Goal: Navigation & Orientation: Find specific page/section

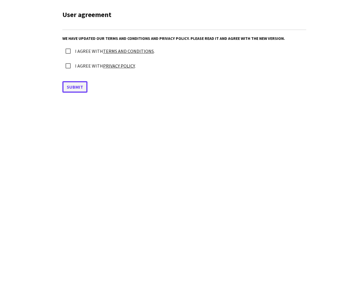
click at [75, 87] on button "Submit" at bounding box center [74, 87] width 25 height 12
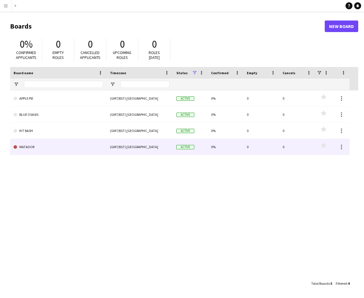
click at [54, 147] on link "MATADOR" at bounding box center [59, 147] width 90 height 16
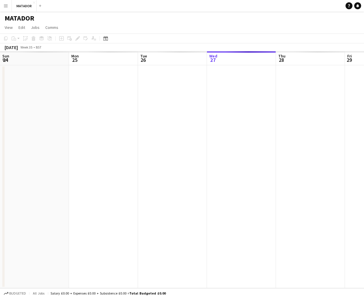
scroll to position [0, 138]
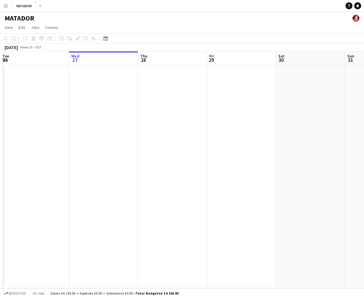
click at [7, 5] on app-icon "Menu" at bounding box center [5, 5] width 5 height 5
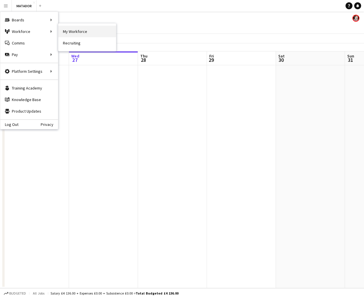
click at [76, 33] on link "My Workforce" at bounding box center [87, 32] width 58 height 12
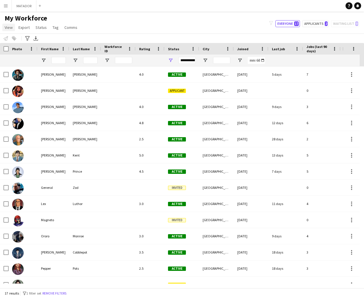
click at [9, 28] on span "View" at bounding box center [9, 27] width 8 height 5
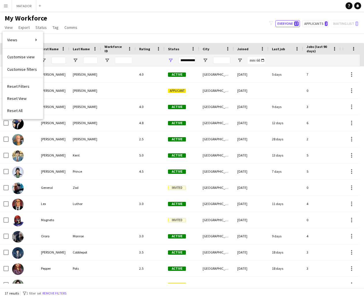
click at [65, 9] on app-navbar "Menu Boards Boards Boards All jobs Status Workforce Workforce My Workforce Recr…" at bounding box center [182, 6] width 364 height 12
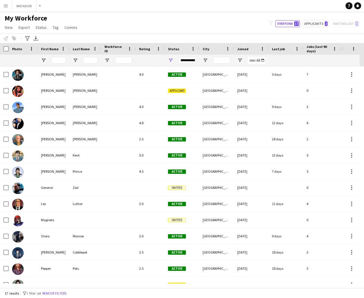
click at [5, 7] on app-icon "Menu" at bounding box center [5, 5] width 5 height 5
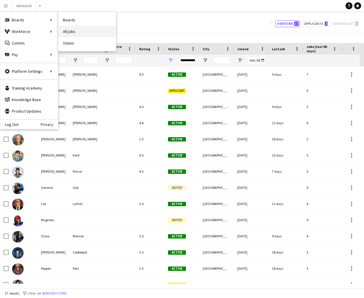
click at [70, 32] on link "All jobs" at bounding box center [87, 32] width 58 height 12
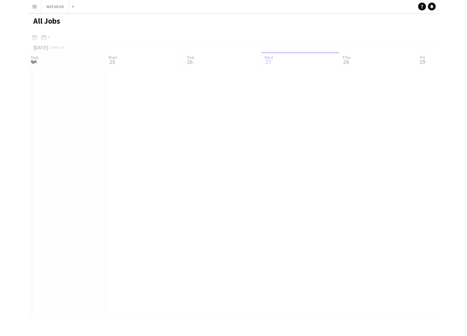
scroll to position [0, 138]
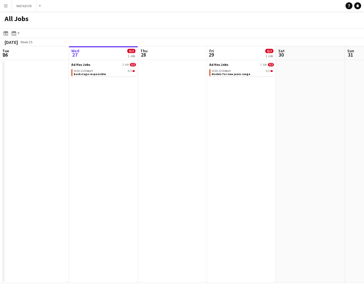
click at [8, 6] on app-icon "Menu" at bounding box center [5, 5] width 5 height 5
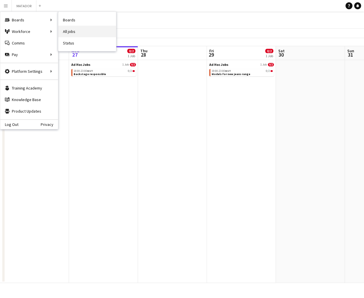
click at [69, 31] on link "All jobs" at bounding box center [87, 32] width 58 height 12
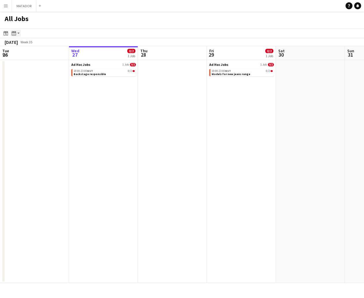
click at [19, 33] on app-action-btn "Month view / Day view" at bounding box center [15, 33] width 10 height 7
click at [27, 64] on link "Month view" at bounding box center [31, 64] width 32 height 5
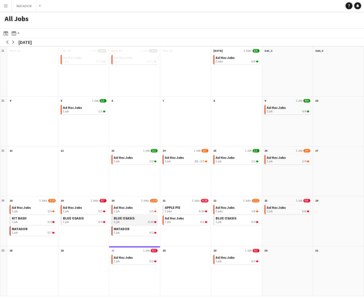
click at [144, 222] on div "1 job 0/10" at bounding box center [135, 221] width 43 height 3
click at [5, 7] on app-icon "Menu" at bounding box center [5, 5] width 5 height 5
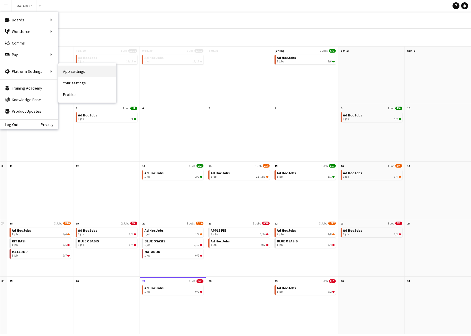
click at [72, 72] on link "App settings" at bounding box center [87, 72] width 58 height 12
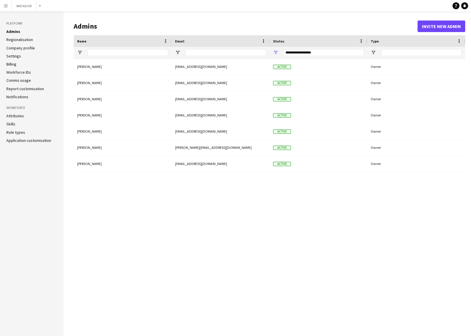
click at [26, 39] on link "Regionalisation" at bounding box center [19, 39] width 27 height 5
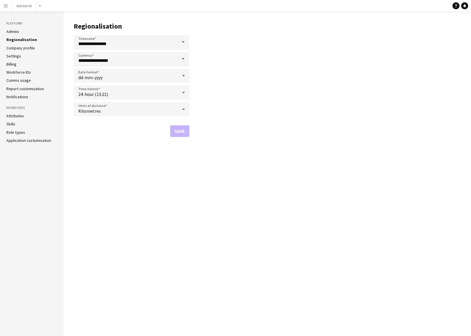
click at [21, 49] on link "Company profile" at bounding box center [20, 47] width 29 height 5
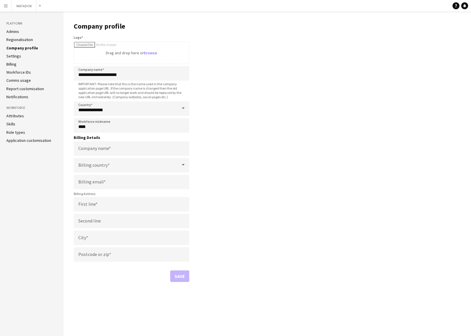
click at [13, 55] on link "Settings" at bounding box center [13, 55] width 15 height 5
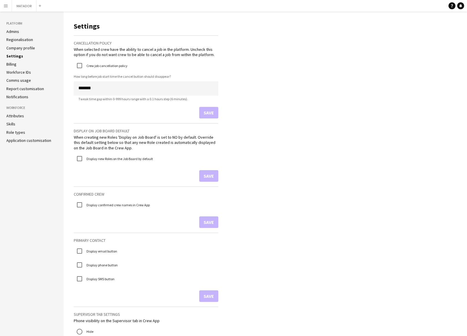
click at [12, 65] on link "Billing" at bounding box center [11, 64] width 10 height 5
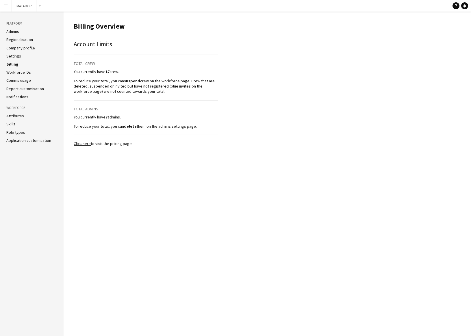
click at [15, 73] on link "Workforce IDs" at bounding box center [18, 72] width 25 height 5
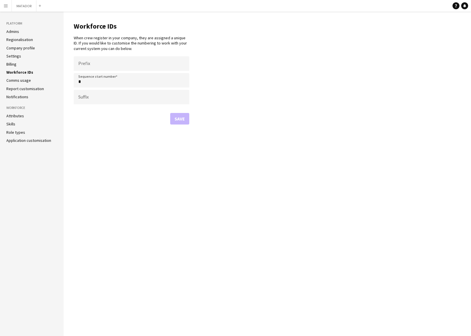
click at [16, 80] on link "Comms usage" at bounding box center [18, 80] width 25 height 5
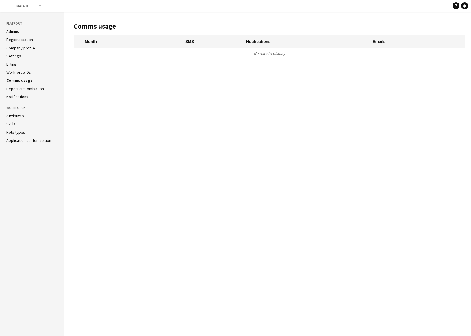
click at [16, 90] on link "Report customisation" at bounding box center [25, 88] width 38 height 5
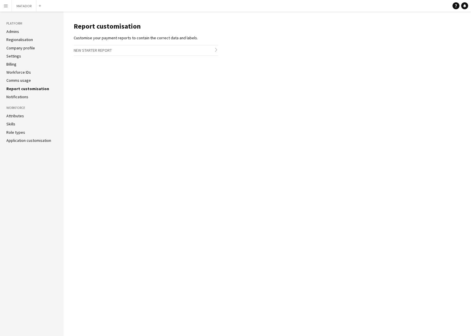
click at [18, 97] on link "Notifications" at bounding box center [17, 96] width 22 height 5
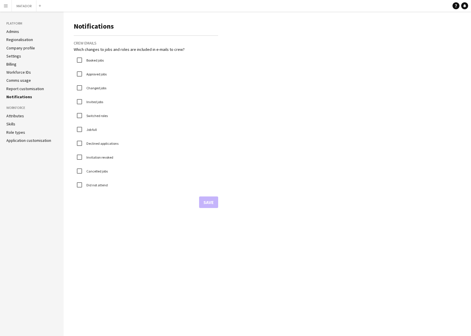
click at [17, 116] on link "Attributes" at bounding box center [15, 115] width 18 height 5
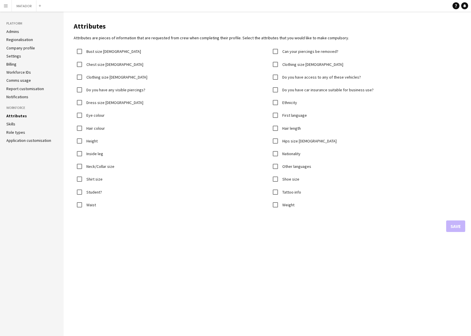
click at [13, 124] on link "Skills" at bounding box center [10, 123] width 9 height 5
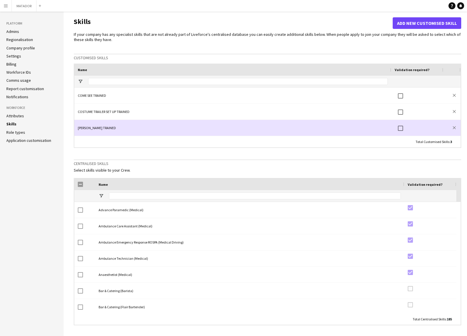
click at [116, 128] on div "GULLY SUCKER TRAINED" at bounding box center [232, 128] width 317 height 16
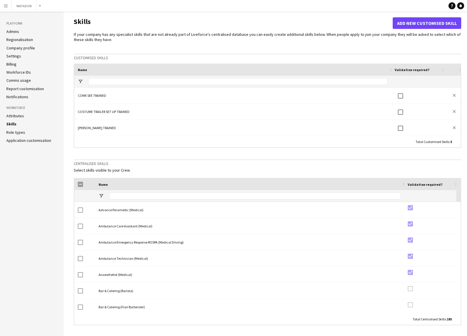
click at [14, 133] on link "Role types" at bounding box center [15, 132] width 19 height 5
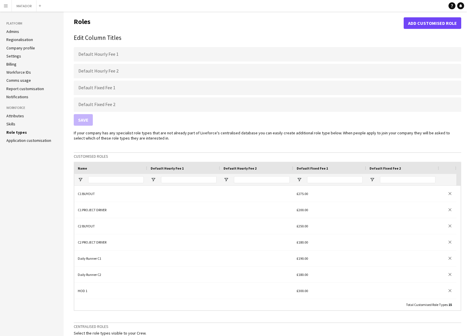
click at [13, 123] on link "Skills" at bounding box center [10, 123] width 9 height 5
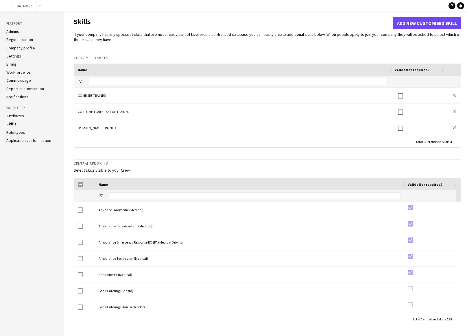
click at [15, 132] on link "Role types" at bounding box center [15, 132] width 19 height 5
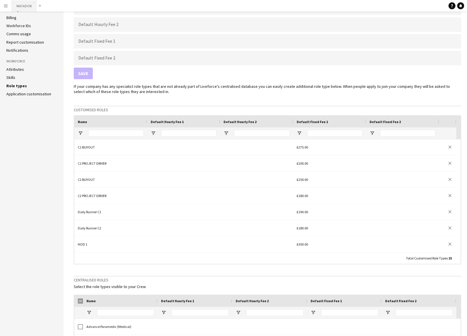
click at [25, 4] on button "MATADOR Close" at bounding box center [24, 5] width 25 height 11
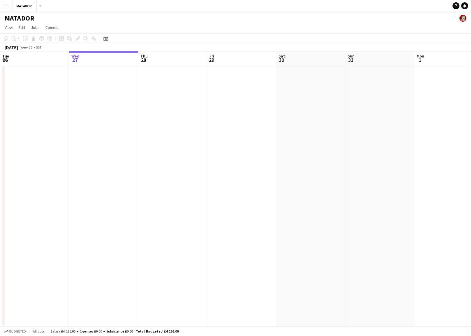
click at [7, 7] on app-icon "Menu" at bounding box center [5, 5] width 5 height 5
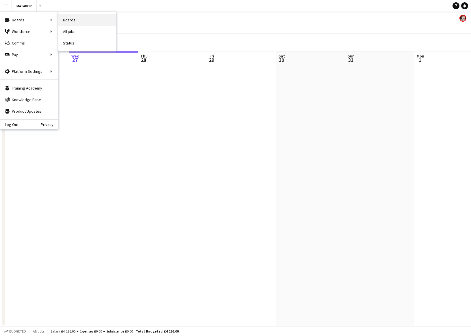
click at [71, 20] on link "Boards" at bounding box center [87, 20] width 58 height 12
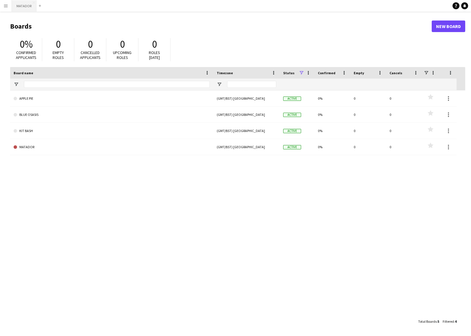
click at [28, 6] on button "MATADOR Close" at bounding box center [24, 5] width 25 height 11
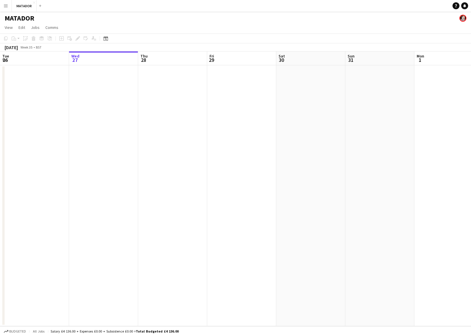
click at [6, 5] on app-icon "Menu" at bounding box center [5, 5] width 5 height 5
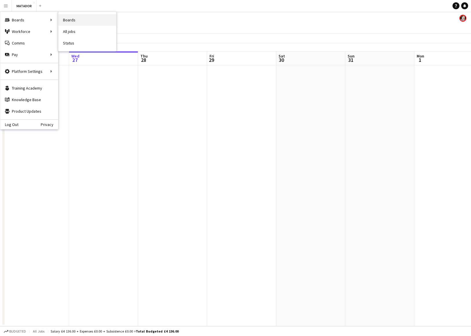
click at [68, 21] on link "Boards" at bounding box center [87, 20] width 58 height 12
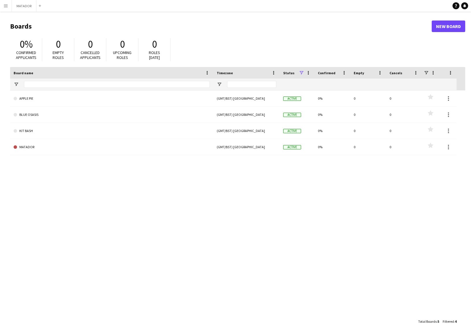
click at [302, 73] on span at bounding box center [301, 72] width 5 height 5
click at [266, 44] on div "0% Confirmed applicants 0 Empty roles 0 Cancelled applicants 0 Upcoming roles 0…" at bounding box center [237, 51] width 455 height 32
click at [7, 6] on app-icon "Menu" at bounding box center [5, 5] width 5 height 5
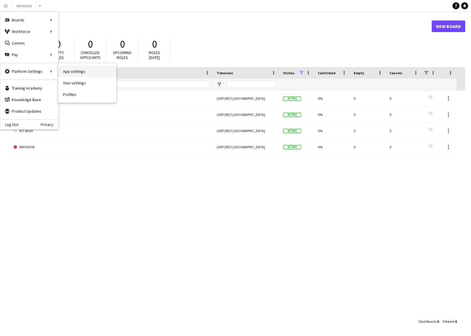
click at [74, 73] on link "App settings" at bounding box center [87, 72] width 58 height 12
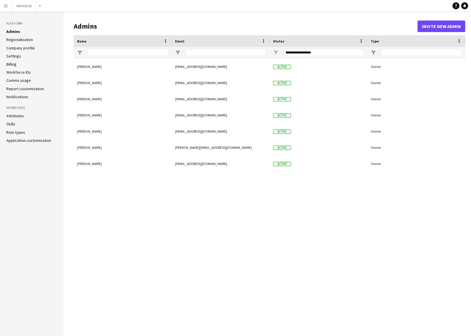
click at [16, 132] on link "Role types" at bounding box center [15, 132] width 19 height 5
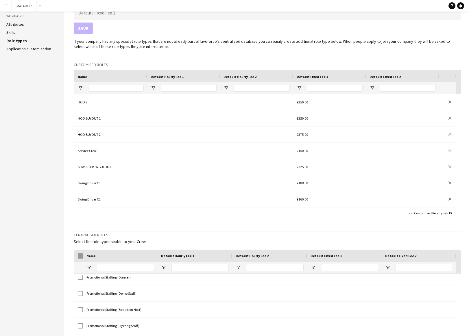
click at [23, 49] on link "Application customisation" at bounding box center [28, 48] width 45 height 5
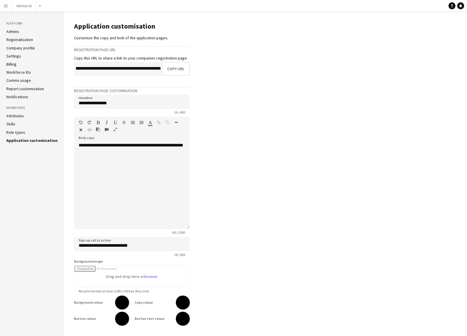
click at [7, 8] on app-icon "Menu" at bounding box center [5, 5] width 5 height 5
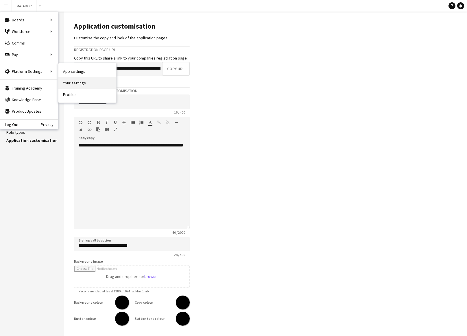
click at [74, 83] on link "Your settings" at bounding box center [87, 83] width 58 height 12
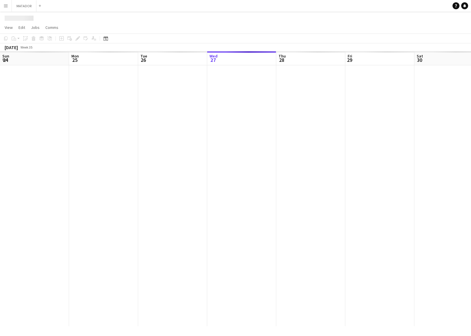
scroll to position [0, 138]
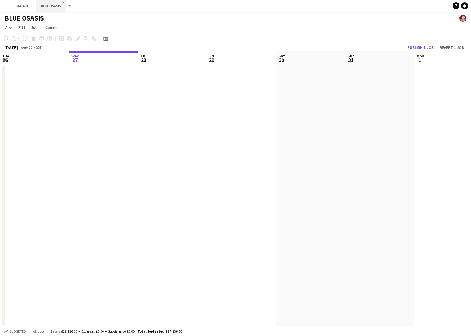
click at [62, 3] on app-icon "Close" at bounding box center [63, 2] width 2 height 2
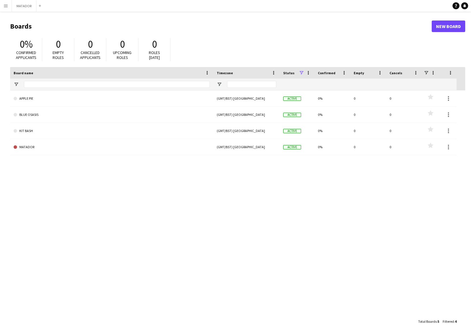
click at [7, 7] on app-icon "Menu" at bounding box center [5, 5] width 5 height 5
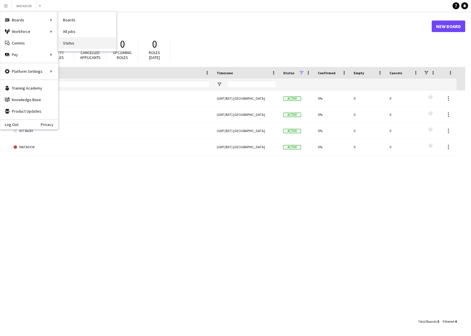
click at [71, 44] on link "Status" at bounding box center [87, 43] width 58 height 12
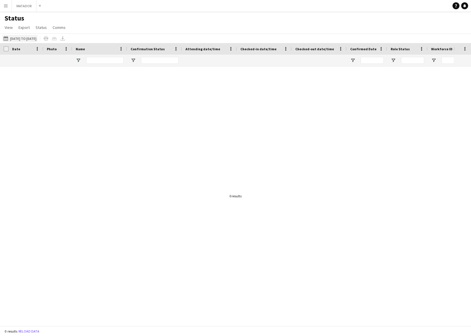
click at [24, 40] on button "27-08-2025 to 02-09-2025 27-08-2025 to 02-09-2025" at bounding box center [19, 38] width 35 height 7
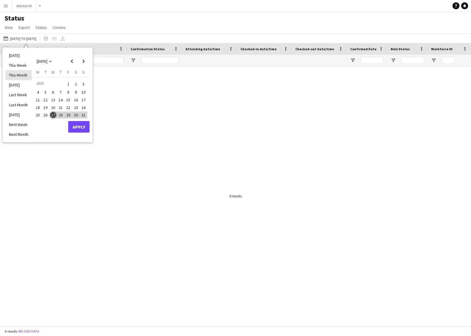
click at [23, 76] on li "This Month" at bounding box center [18, 75] width 26 height 10
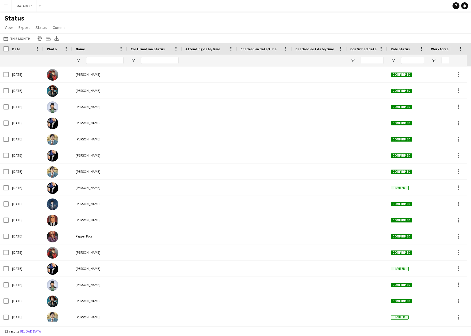
click at [7, 6] on app-icon "Menu" at bounding box center [5, 5] width 5 height 5
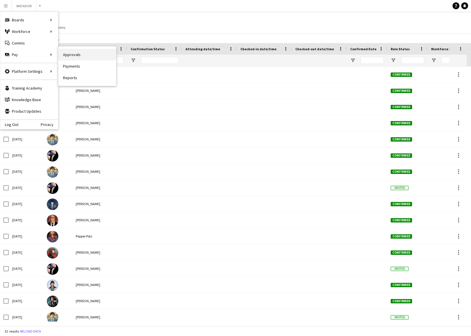
click at [68, 55] on link "Approvals" at bounding box center [87, 55] width 58 height 12
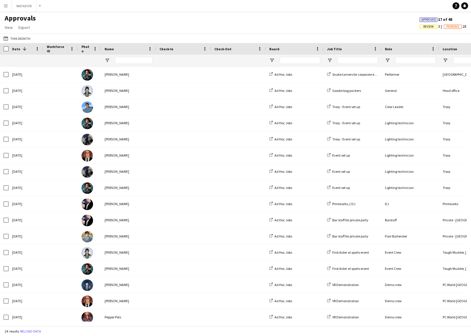
click at [8, 7] on app-icon "Menu" at bounding box center [5, 5] width 5 height 5
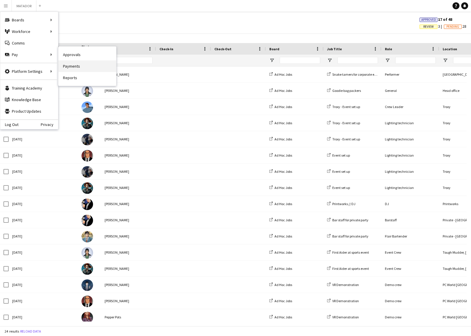
click at [69, 66] on link "Payments" at bounding box center [87, 66] width 58 height 12
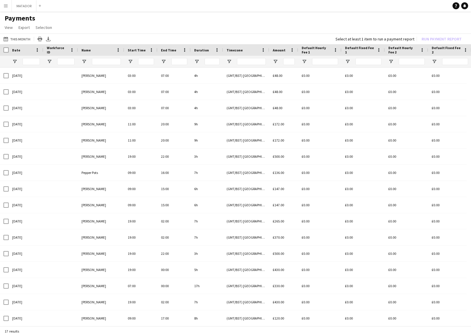
click at [7, 6] on app-icon "Menu" at bounding box center [5, 5] width 5 height 5
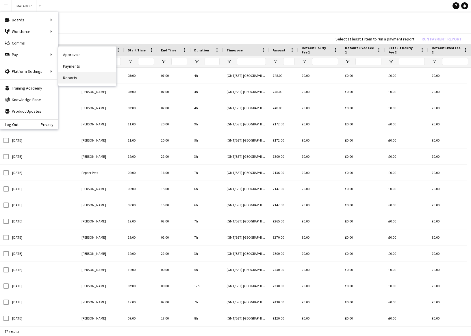
click at [69, 79] on link "Reports" at bounding box center [87, 78] width 58 height 12
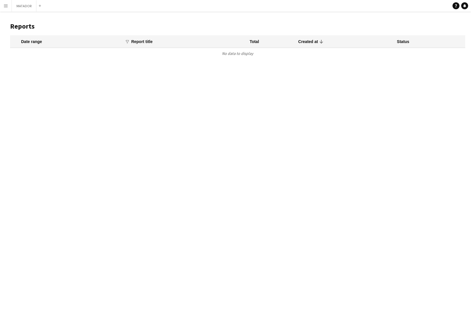
click at [7, 8] on app-icon "Menu" at bounding box center [5, 5] width 5 height 5
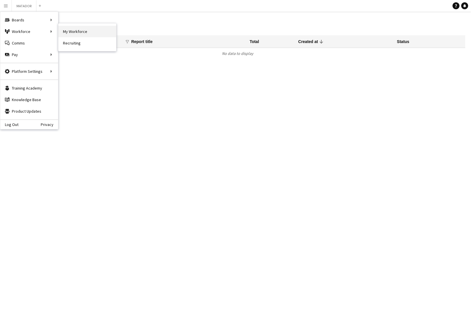
click at [75, 30] on link "My Workforce" at bounding box center [87, 32] width 58 height 12
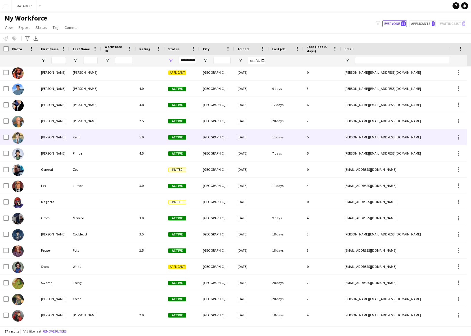
scroll to position [20, 0]
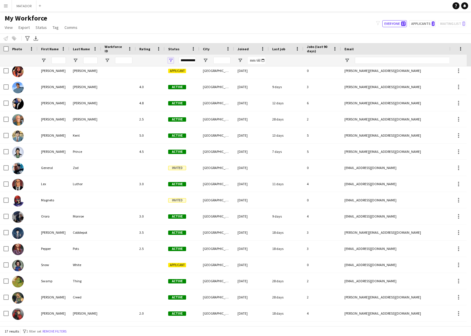
click at [171, 61] on span "Open Filter Menu" at bounding box center [170, 60] width 5 height 5
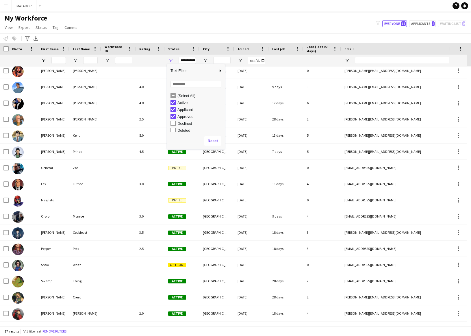
click at [175, 27] on div "My Workforce View Views Default view New view Update view Delete view Edit name…" at bounding box center [235, 24] width 471 height 20
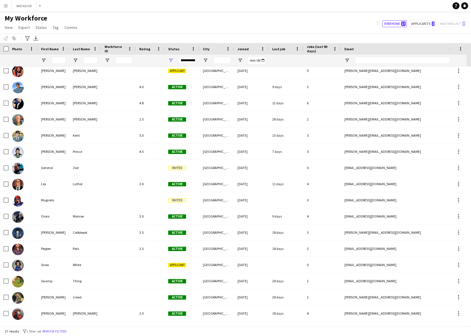
click at [6, 6] on app-icon "Menu" at bounding box center [5, 5] width 5 height 5
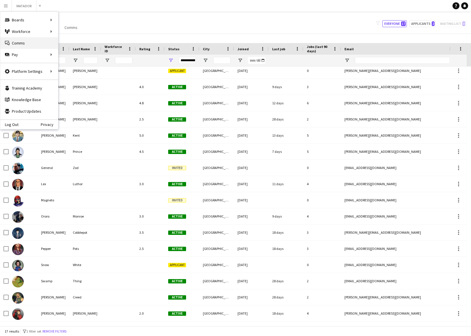
click at [44, 43] on link "Comms Comms" at bounding box center [29, 43] width 58 height 12
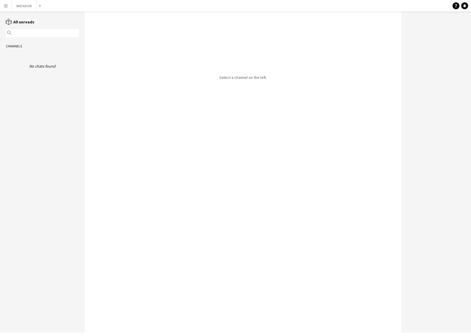
click at [6, 6] on app-icon "Menu" at bounding box center [5, 5] width 5 height 5
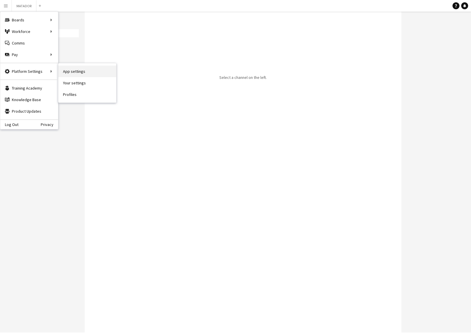
click at [72, 71] on link "App settings" at bounding box center [87, 72] width 58 height 12
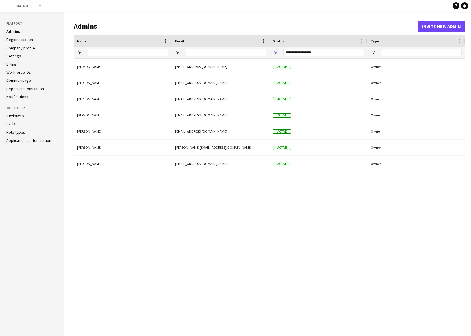
click at [8, 7] on button "Menu" at bounding box center [6, 6] width 12 height 12
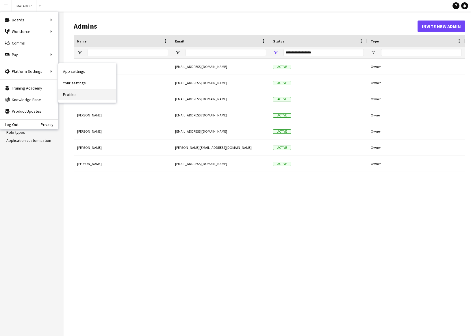
click at [71, 94] on link "Profiles" at bounding box center [87, 95] width 58 height 12
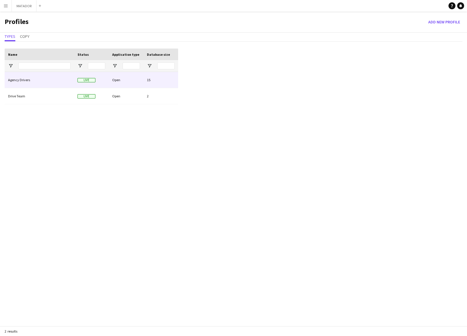
click at [128, 79] on div "Open" at bounding box center [126, 80] width 35 height 16
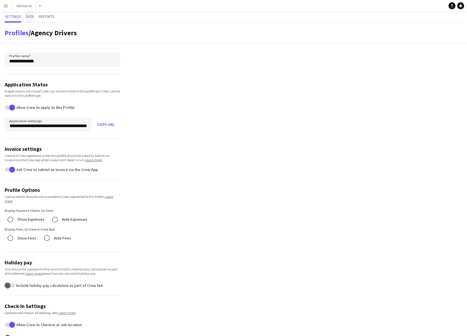
click at [28, 17] on span "Data" at bounding box center [30, 16] width 8 height 4
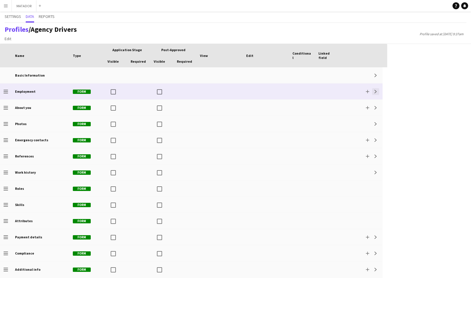
click at [374, 92] on app-icon "Expand" at bounding box center [375, 91] width 3 height 3
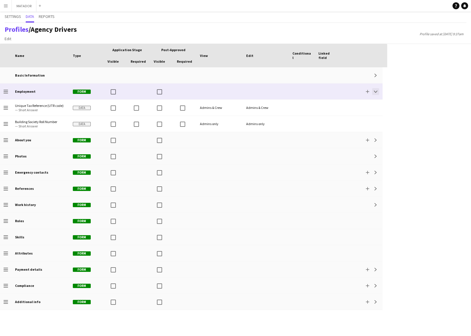
click at [375, 92] on app-icon "Collapse" at bounding box center [375, 91] width 3 height 3
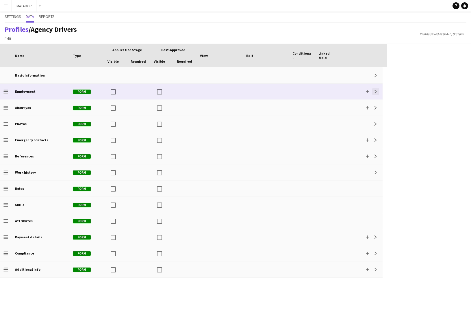
click at [376, 93] on app-icon "Expand" at bounding box center [375, 91] width 3 height 3
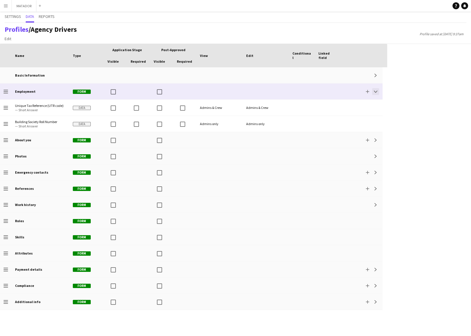
click at [376, 93] on app-icon "Collapse" at bounding box center [375, 91] width 3 height 3
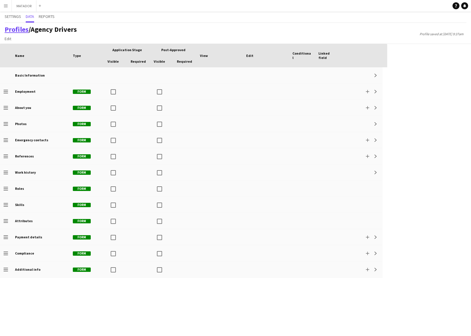
click at [17, 31] on link "Profiles" at bounding box center [17, 29] width 24 height 9
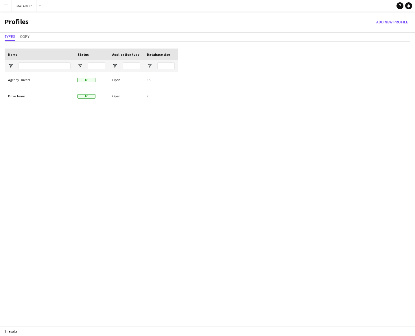
click at [7, 6] on app-icon "Menu" at bounding box center [5, 5] width 5 height 5
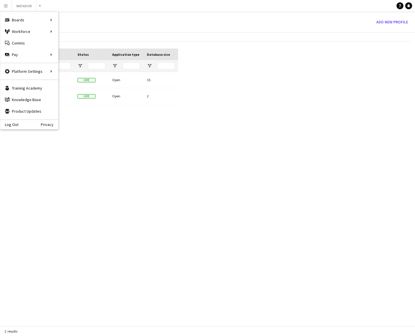
click at [178, 26] on div "Profiles Add new Profile" at bounding box center [207, 22] width 415 height 21
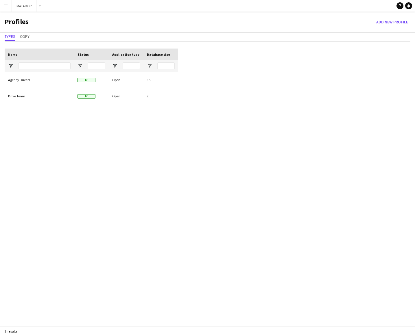
click at [5, 5] on app-icon "Menu" at bounding box center [5, 5] width 5 height 5
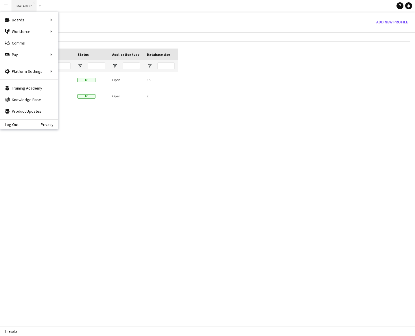
click at [25, 6] on button "MATADOR Close" at bounding box center [24, 5] width 25 height 11
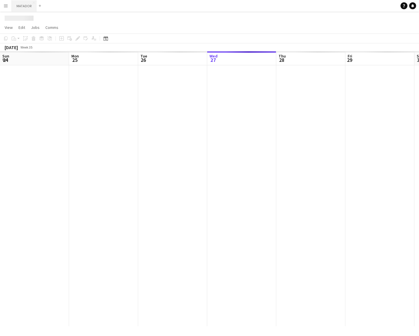
scroll to position [0, 138]
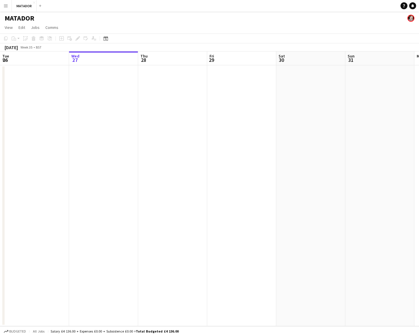
click at [27, 19] on h1 "MATADOR" at bounding box center [20, 18] width 30 height 9
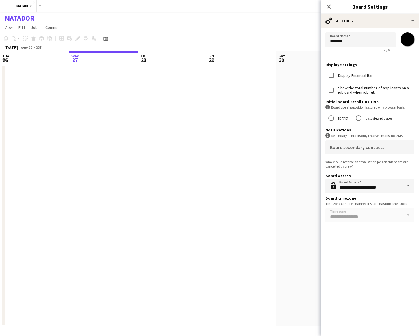
click at [70, 14] on div "MATADOR" at bounding box center [209, 17] width 419 height 11
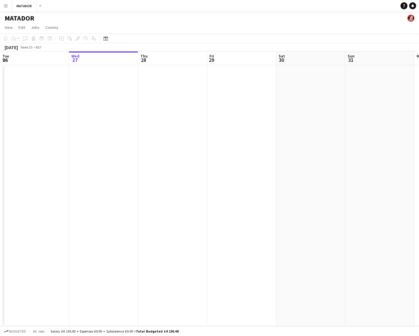
click at [8, 6] on app-icon "Menu" at bounding box center [5, 5] width 5 height 5
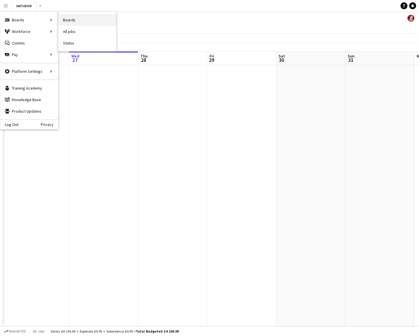
click at [73, 19] on link "Boards" at bounding box center [87, 20] width 58 height 12
